Goal: Ask a question: Seek information or help from site administrators or community

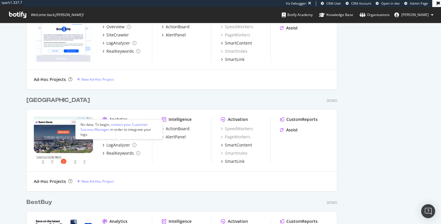
scroll to position [828, 0]
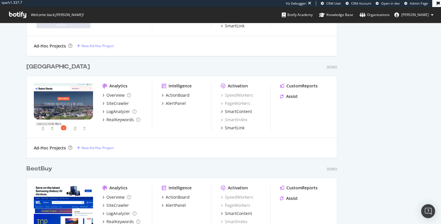
click at [36, 166] on div "BestBuy" at bounding box center [40, 169] width 26 height 8
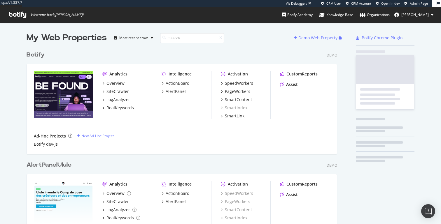
scroll to position [224, 441]
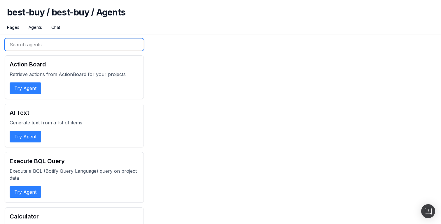
click at [61, 43] on input "text" at bounding box center [74, 44] width 139 height 12
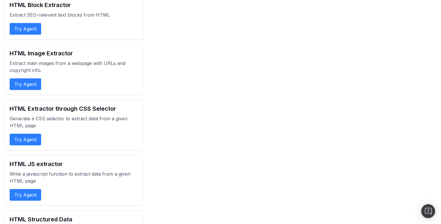
scroll to position [71, 0]
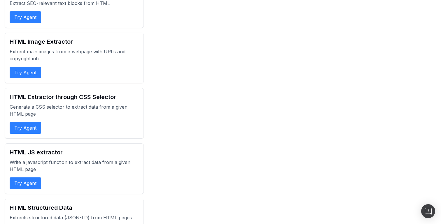
type input "extra"
click at [33, 163] on p "Write a javascript function to extract data from a given HTML page" at bounding box center [74, 166] width 129 height 14
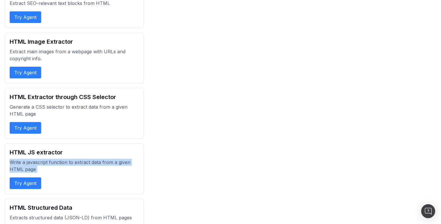
click at [33, 163] on p "Write a javascript function to extract data from a given HTML page" at bounding box center [74, 166] width 129 height 14
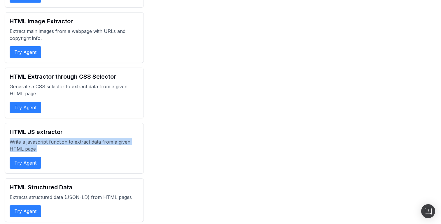
scroll to position [94, 0]
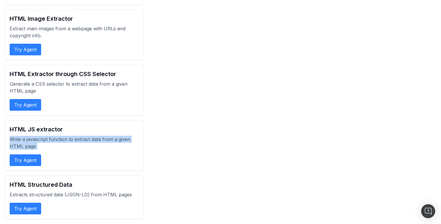
click at [32, 159] on button "Try Agent" at bounding box center [25, 160] width 31 height 12
select select "1"
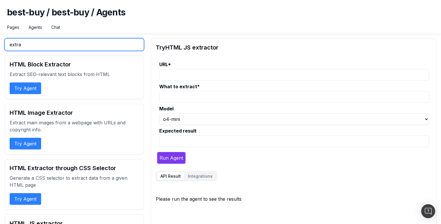
click at [45, 43] on input "extra" at bounding box center [74, 44] width 139 height 12
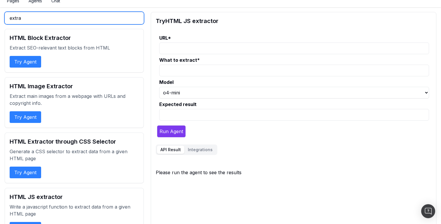
scroll to position [26, 0]
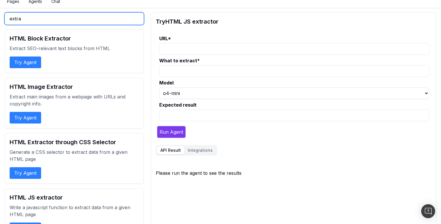
click at [34, 18] on input "extra" at bounding box center [74, 19] width 139 height 12
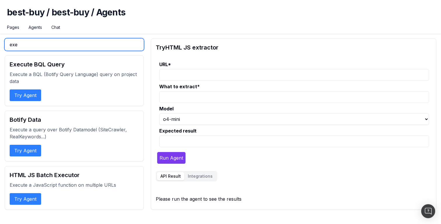
scroll to position [0, 0]
type input "exec"
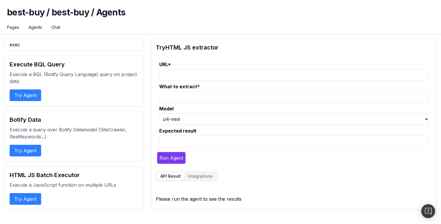
click at [22, 194] on button "Try Agent" at bounding box center [25, 199] width 31 height 12
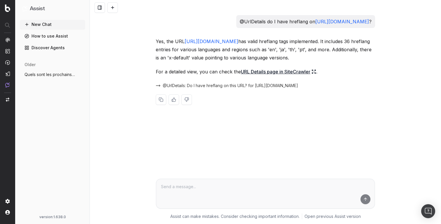
click at [220, 86] on span "@UrlDetails: Do I have hreflang on this URL? for https://all.accor.com/hotel/07…" at bounding box center [230, 86] width 135 height 6
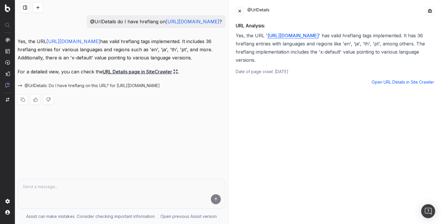
click at [130, 76] on link "URL Details page in SiteCrawler" at bounding box center [140, 72] width 75 height 8
click at [240, 13] on button at bounding box center [239, 11] width 8 height 8
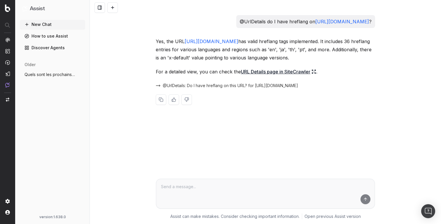
click at [225, 85] on span "@UrlDetails: Do I have hreflang on this URL? for [URL][DOMAIN_NAME]" at bounding box center [230, 86] width 135 height 6
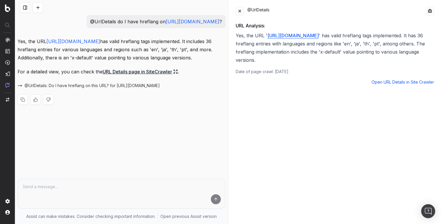
click at [239, 12] on button at bounding box center [239, 11] width 8 height 8
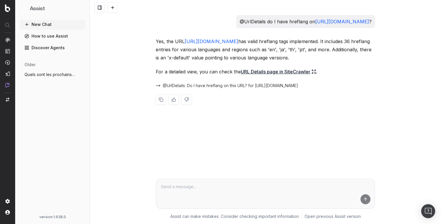
click at [203, 59] on p "Yes, the URL https://all.accor.com/hotel/0785/index.en.shtml has valid hreflang…" at bounding box center [265, 49] width 219 height 24
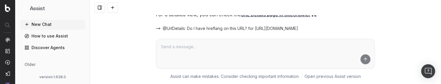
scroll to position [56, 0]
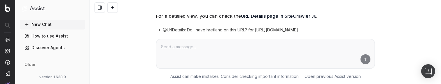
click at [241, 30] on span "@UrlDetails: Do I have hreflang on this URL? for [URL][DOMAIN_NAME]" at bounding box center [230, 30] width 135 height 6
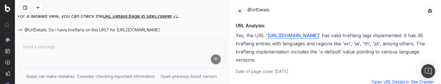
click at [240, 9] on button at bounding box center [239, 11] width 8 height 8
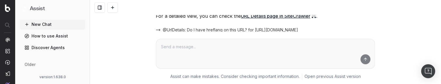
click at [272, 15] on div at bounding box center [265, 7] width 351 height 15
click at [272, 17] on link "URL Details page in SiteCrawler" at bounding box center [278, 16] width 75 height 8
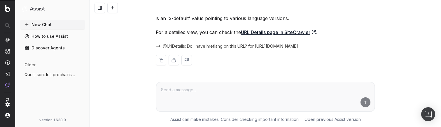
scroll to position [38, 0]
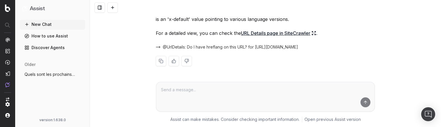
click at [193, 48] on span "@UrlDetails: Do I have hreflang on this URL? for [URL][DOMAIN_NAME]" at bounding box center [230, 47] width 135 height 6
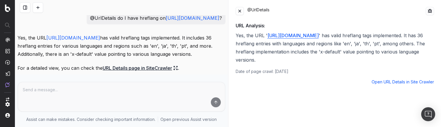
scroll to position [0, 0]
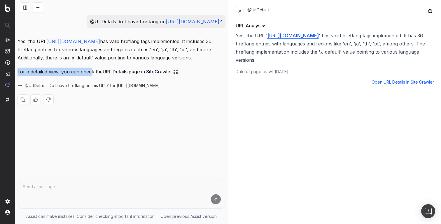
drag, startPoint x: 17, startPoint y: 80, endPoint x: 91, endPoint y: 79, distance: 73.4
click at [91, 76] on p "For a detailed view, you can check the URL Details page in SiteCrawler ." at bounding box center [121, 72] width 208 height 8
copy p "For a detailed view, you can chec"
click at [152, 76] on link "URL Details page in SiteCrawler" at bounding box center [140, 72] width 75 height 8
click at [152, 84] on div at bounding box center [121, 99] width 208 height 10
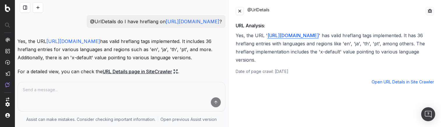
drag, startPoint x: 226, startPoint y: 56, endPoint x: 346, endPoint y: 2, distance: 131.7
click at [0, 0] on div "Assist New Chat How to use Assist Discover Agents older Quels sont les prochain…" at bounding box center [220, 63] width 441 height 127
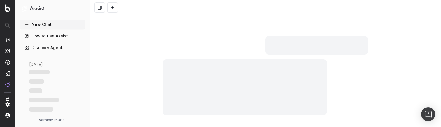
scroll to position [39, 0]
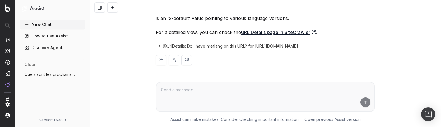
click at [200, 45] on span "@UrlDetails: Do I have hreflang on this URL? for https://all.accor.com/hotel/07…" at bounding box center [230, 46] width 135 height 6
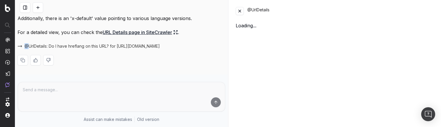
click at [200, 45] on div "Yes, the URL https://all.accor.com/hotel/0785/index.en.shtml has valid hreflang…" at bounding box center [121, 36] width 208 height 77
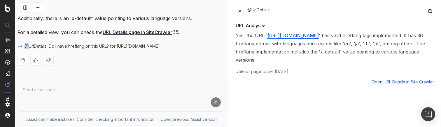
click at [242, 10] on button at bounding box center [239, 11] width 8 height 8
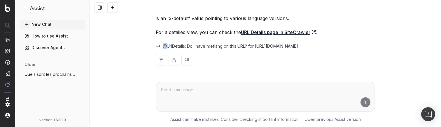
click at [189, 47] on span "@UrlDetails: Do I have hreflang on this URL? for https://all.accor.com/hotel/07…" at bounding box center [230, 46] width 135 height 6
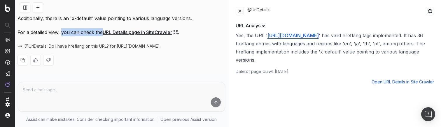
drag, startPoint x: 61, startPoint y: 41, endPoint x: 101, endPoint y: 41, distance: 39.6
click at [101, 36] on p "For a detailed view, you can check the URL Details page in SiteCrawler ." at bounding box center [121, 32] width 208 height 8
copy p "you can check the"
click at [128, 36] on link "URL Details page in SiteCrawler" at bounding box center [140, 32] width 75 height 8
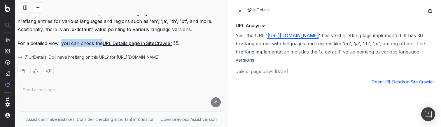
scroll to position [36, 0]
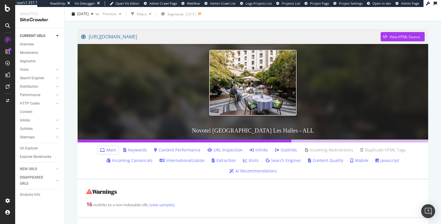
scroll to position [82, 0]
